Goal: Task Accomplishment & Management: Use online tool/utility

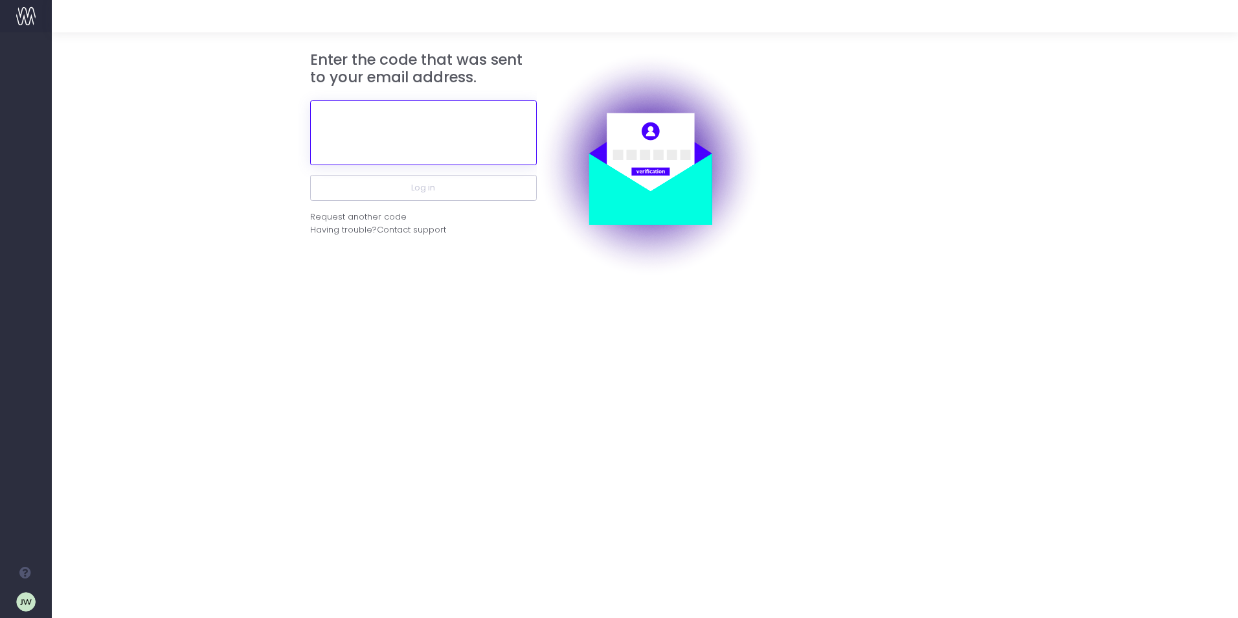
click at [375, 141] on input "text" at bounding box center [423, 132] width 227 height 65
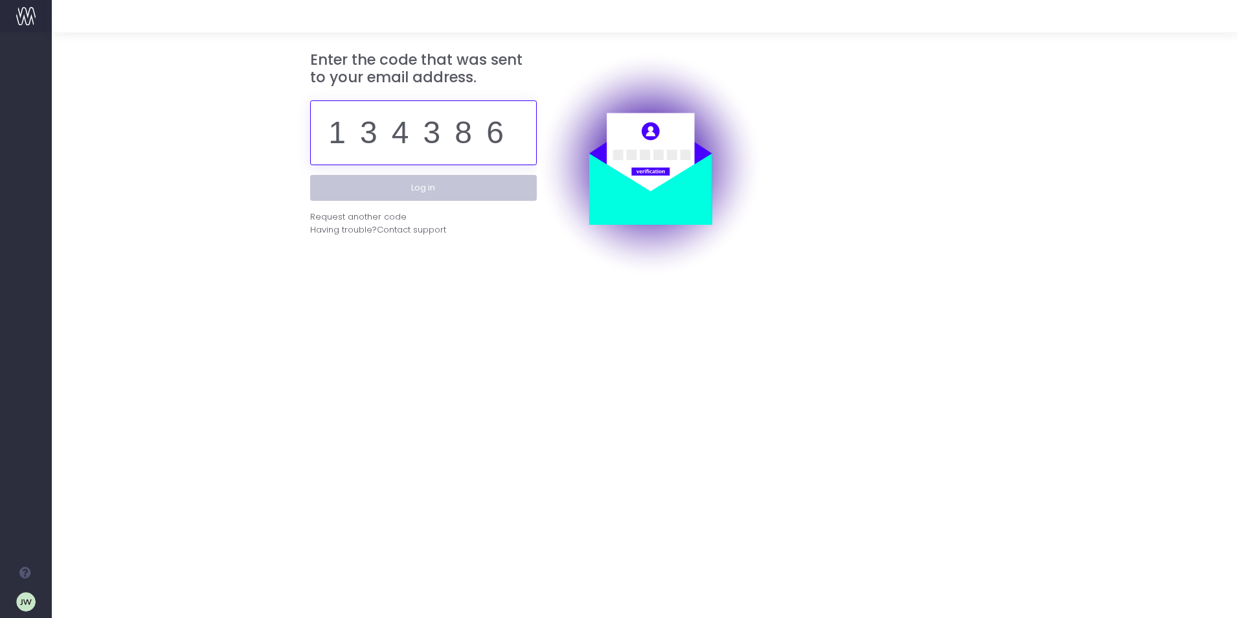
type input "134386"
click at [426, 183] on button "Log in" at bounding box center [423, 188] width 227 height 26
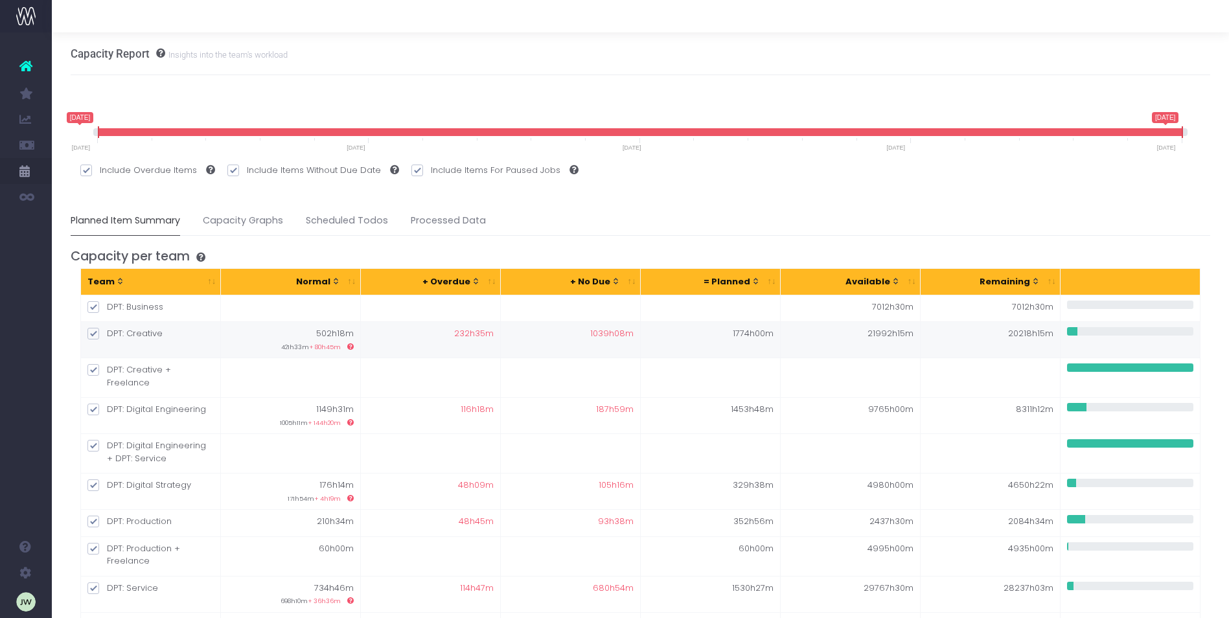
click at [98, 328] on span "Invoice Report" at bounding box center [84, 326] width 27 height 23
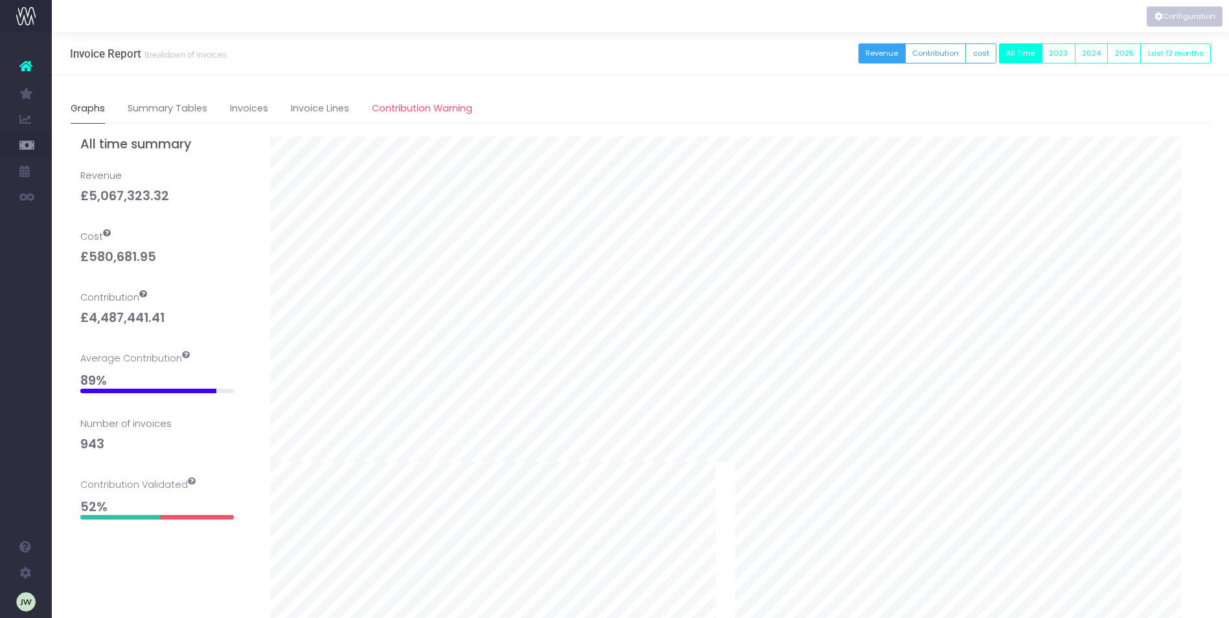
click at [1187, 15] on button "Configuration" at bounding box center [1184, 16] width 76 height 20
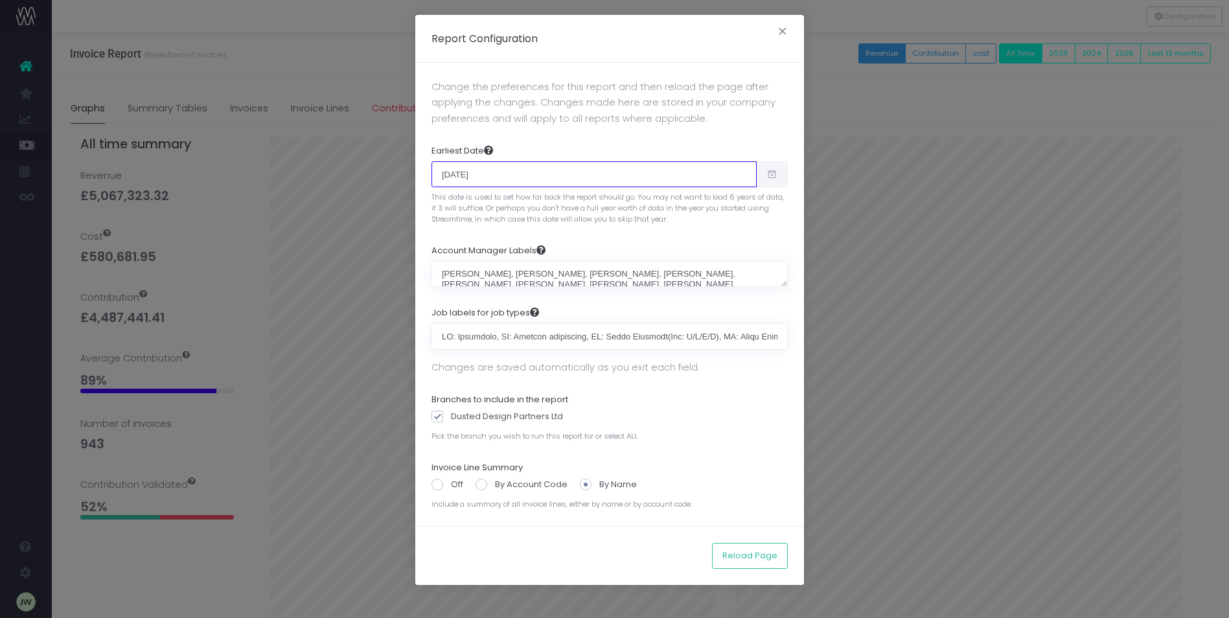
click at [530, 174] on input "02/01/2024" at bounding box center [593, 174] width 325 height 26
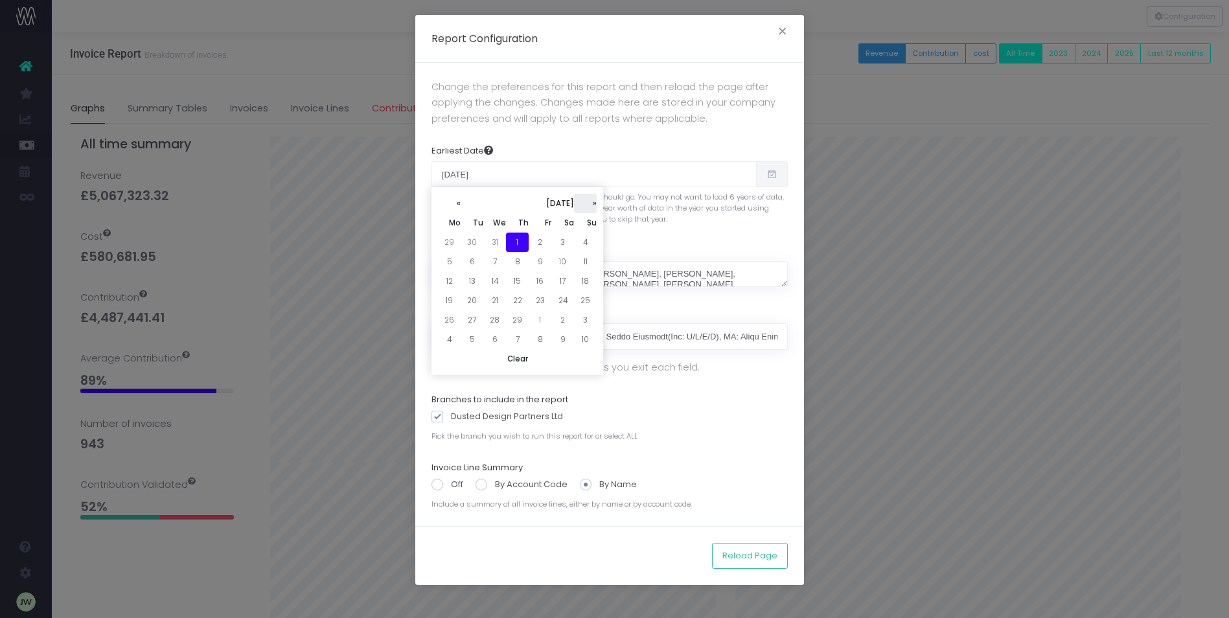
click at [590, 204] on th "»" at bounding box center [585, 203] width 23 height 19
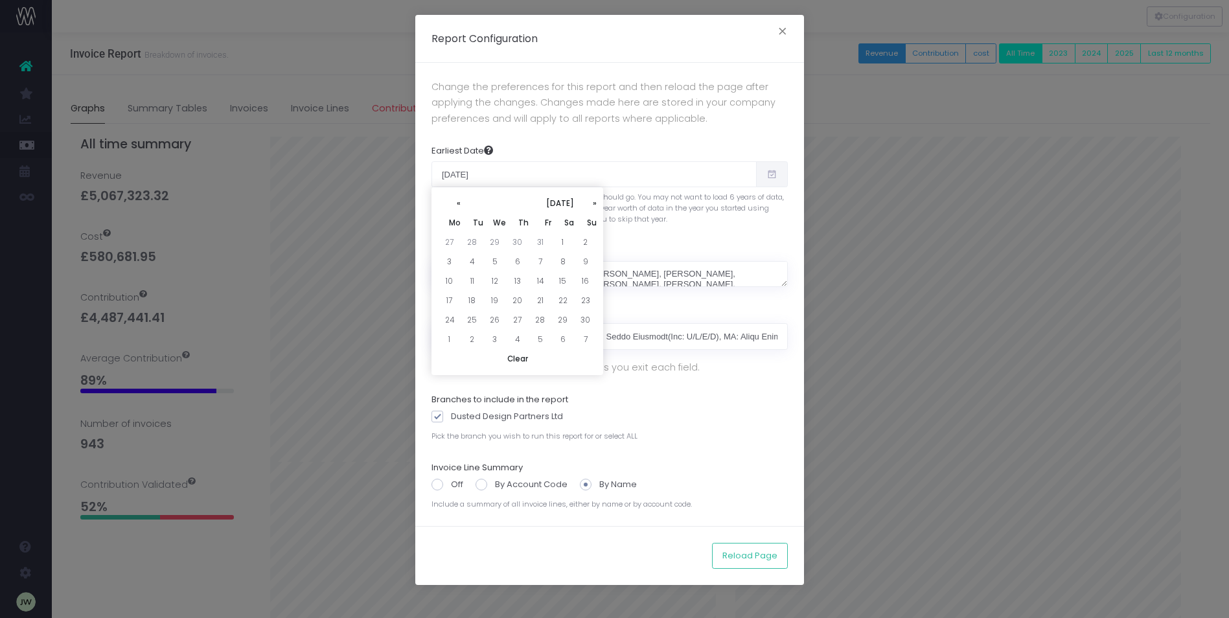
click at [590, 204] on th "»" at bounding box center [585, 203] width 23 height 19
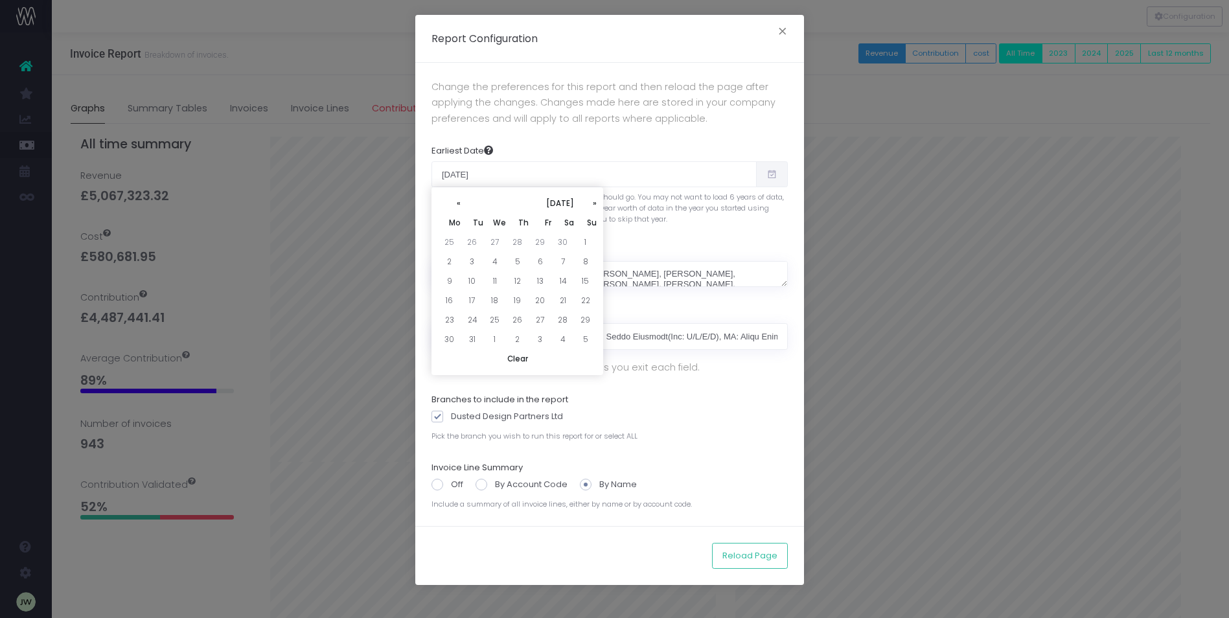
click at [590, 204] on th "»" at bounding box center [585, 203] width 23 height 19
click at [560, 242] on td "1" at bounding box center [562, 242] width 23 height 19
type input "03/01/2025"
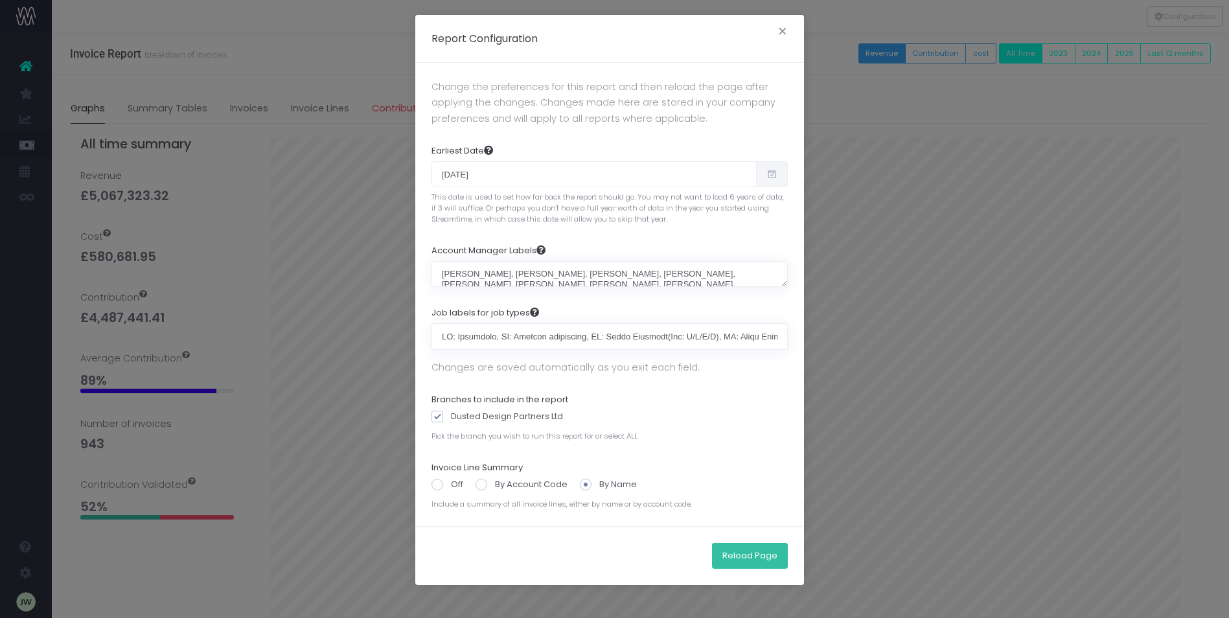
click at [741, 558] on button "Reload Page" at bounding box center [750, 556] width 76 height 26
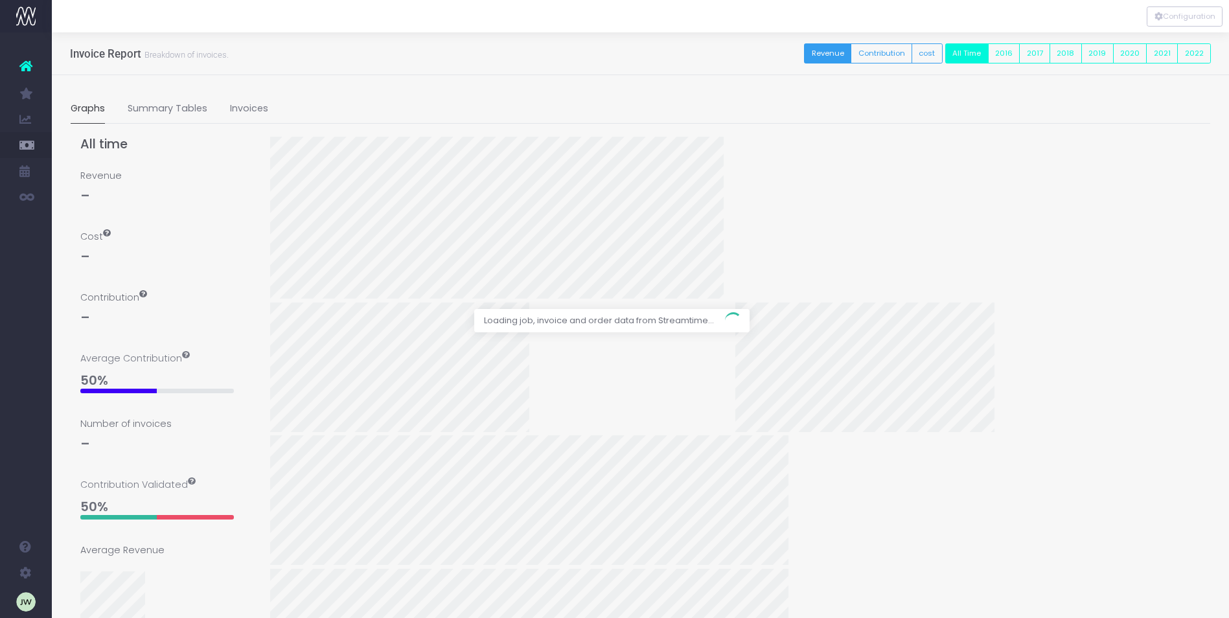
click at [252, 111] on div at bounding box center [614, 309] width 1229 height 618
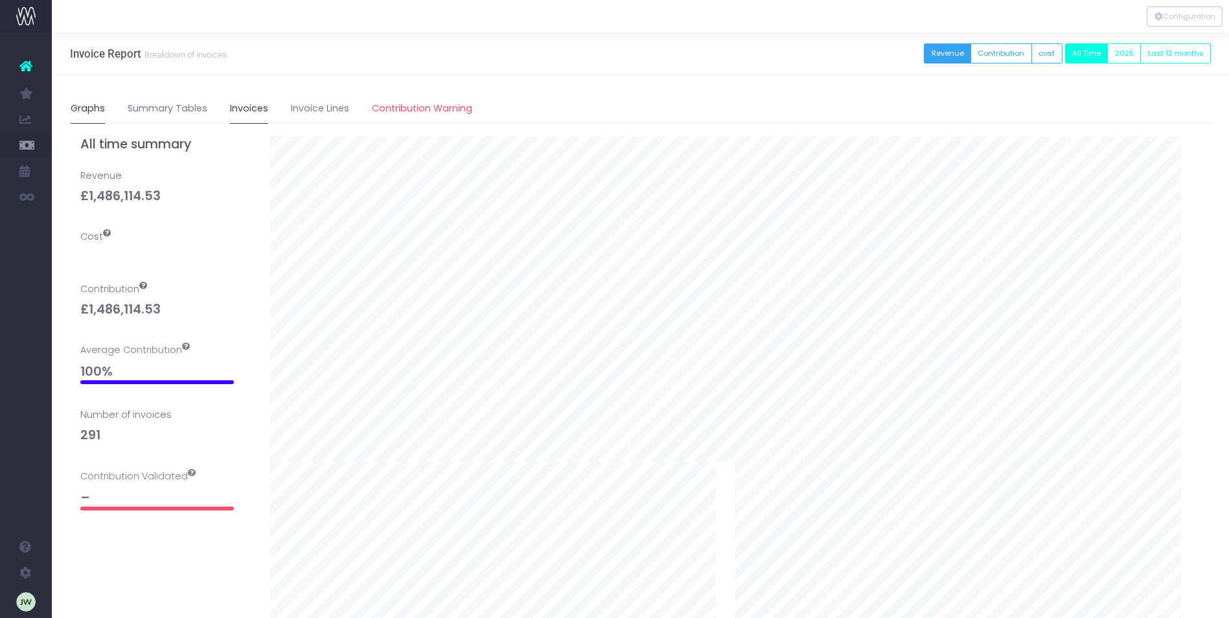
click at [253, 111] on link "Invoices" at bounding box center [249, 109] width 38 height 30
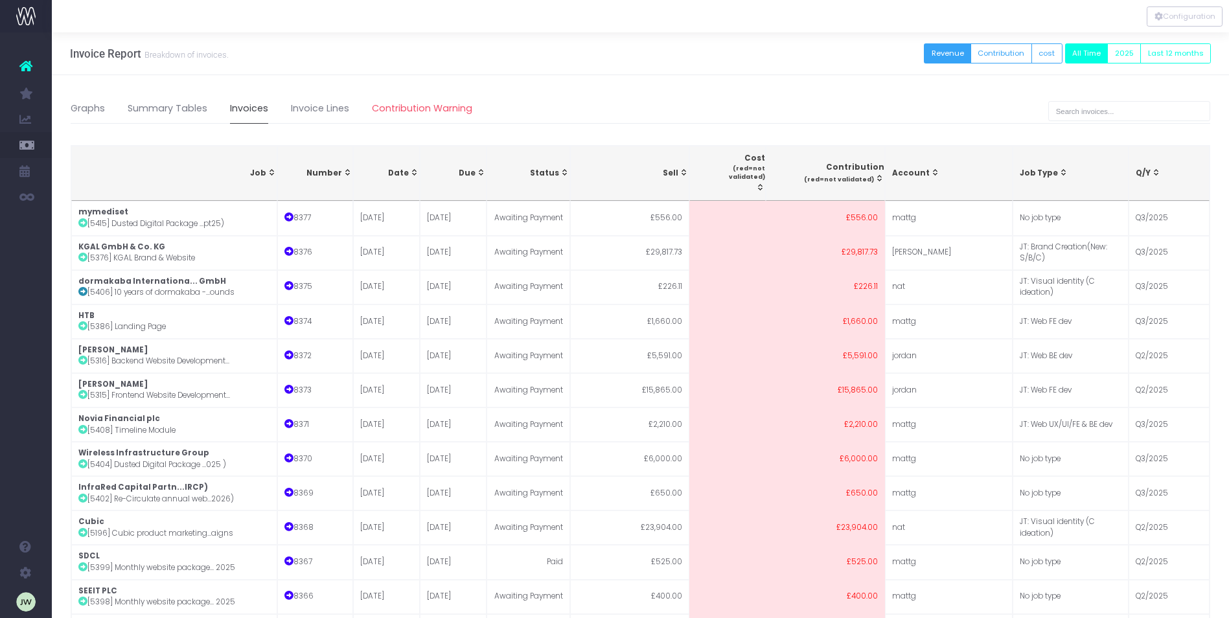
click at [253, 108] on link "Invoices" at bounding box center [249, 109] width 38 height 30
click at [957, 50] on button "Revenue" at bounding box center [947, 53] width 47 height 20
click at [247, 108] on link "Invoices" at bounding box center [249, 109] width 38 height 30
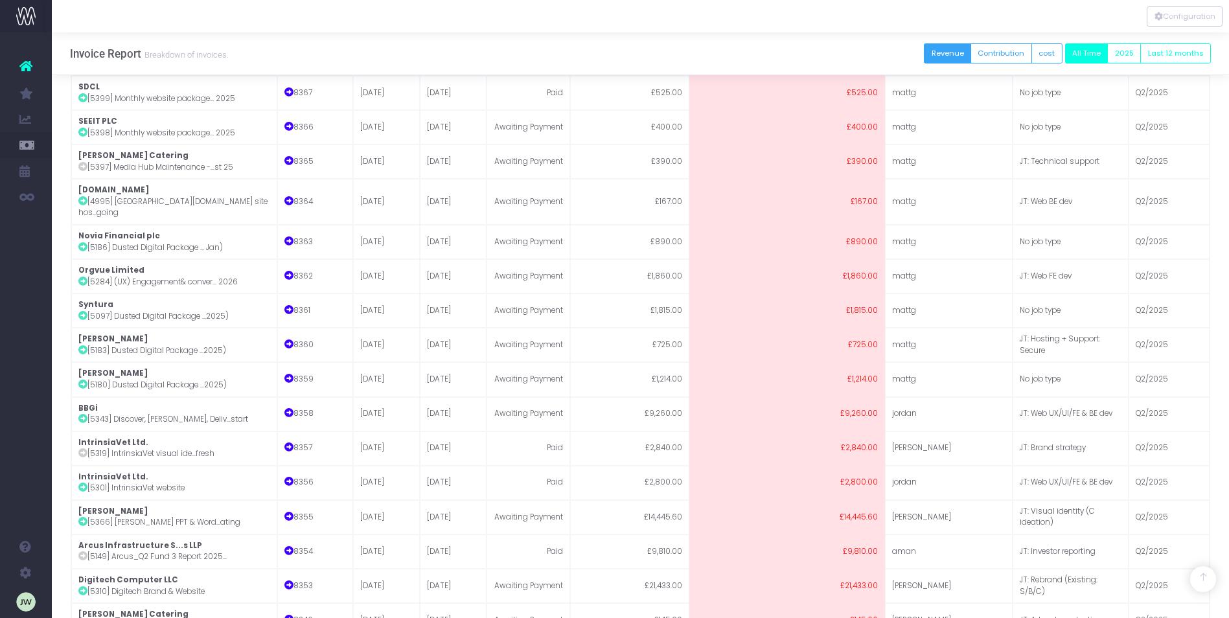
scroll to position [1544, 0]
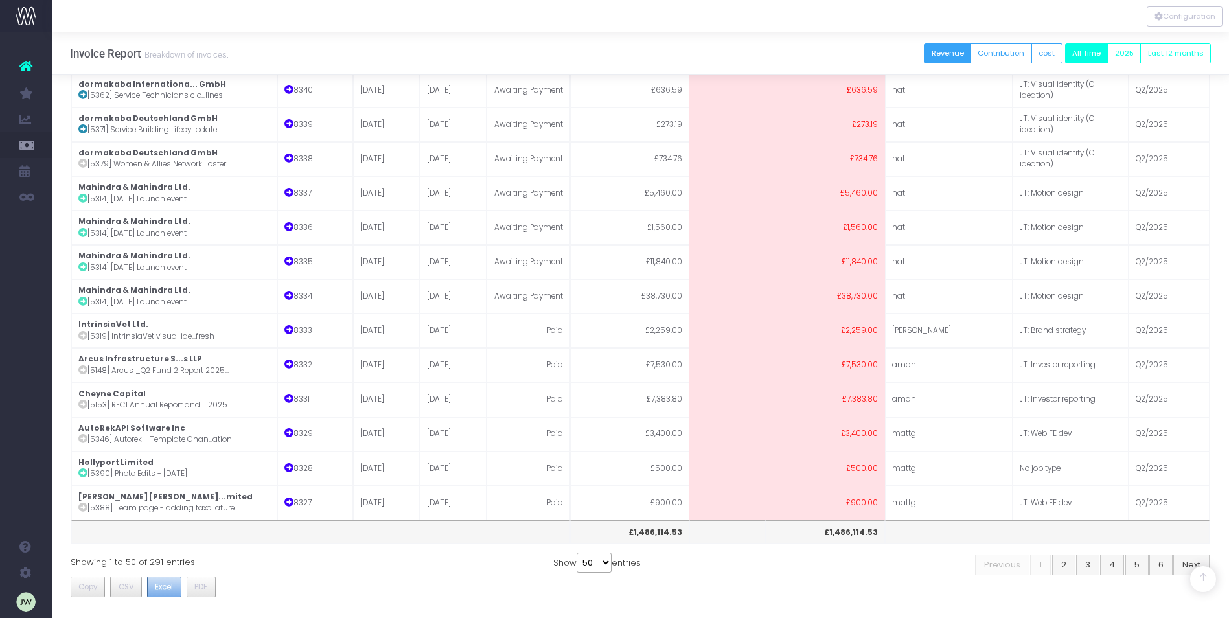
click at [162, 586] on span "Excel" at bounding box center [164, 587] width 18 height 12
